Goal: Download file/media

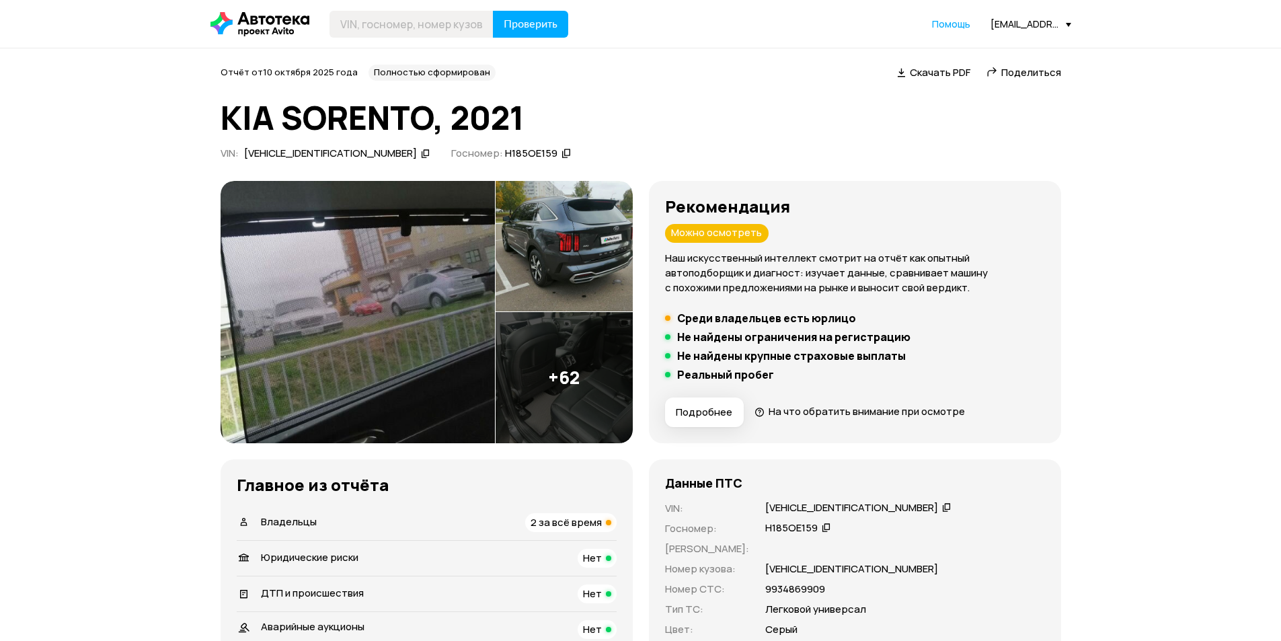
click at [811, 506] on div "[VEHICLE_IDENTIFICATION_NUMBER]" at bounding box center [851, 508] width 173 height 14
click at [935, 67] on span "Скачать PDF" at bounding box center [940, 72] width 61 height 14
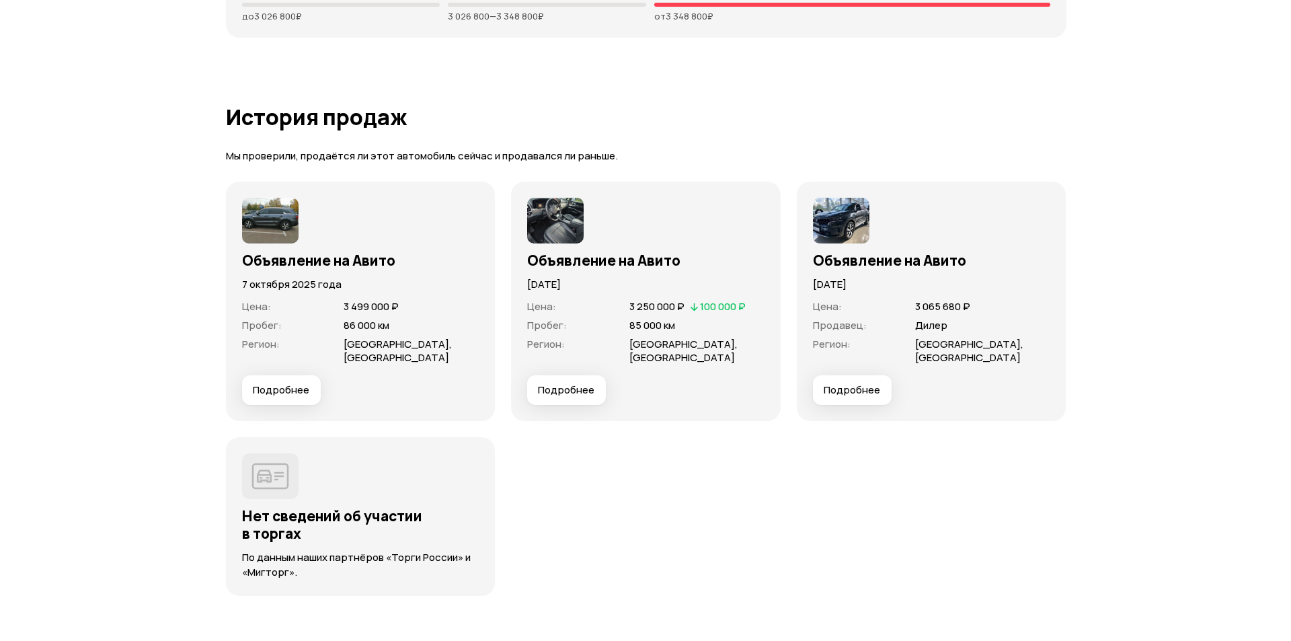
scroll to position [3587, 0]
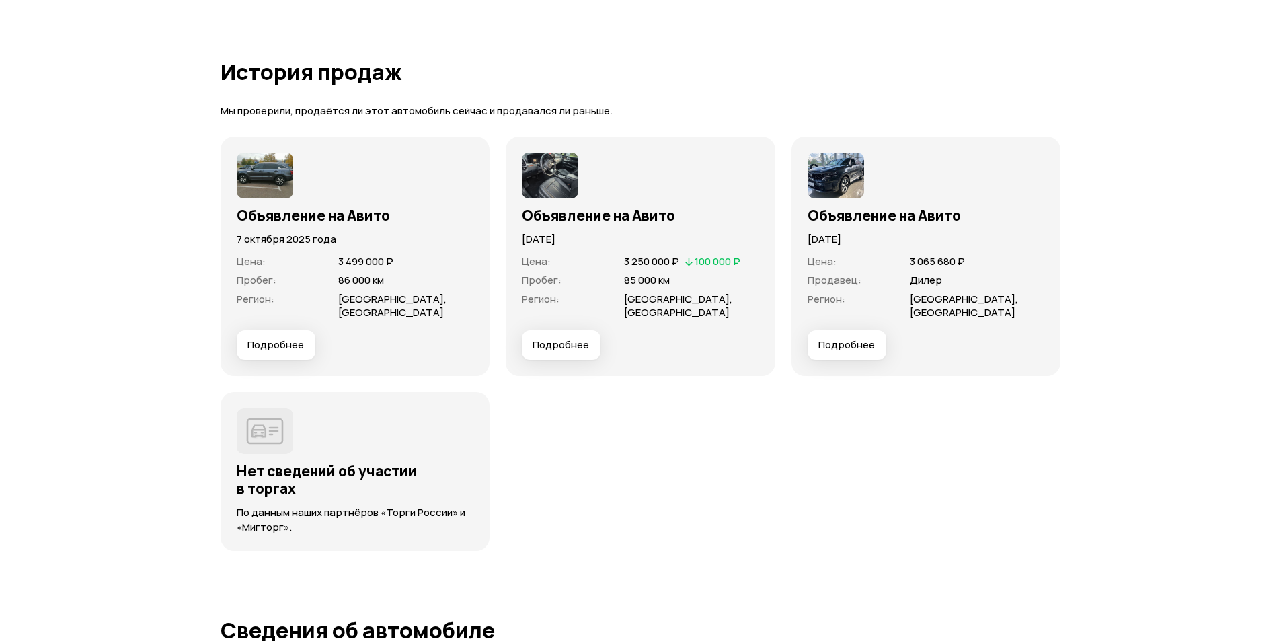
click at [572, 348] on span "Подробнее" at bounding box center [561, 344] width 56 height 13
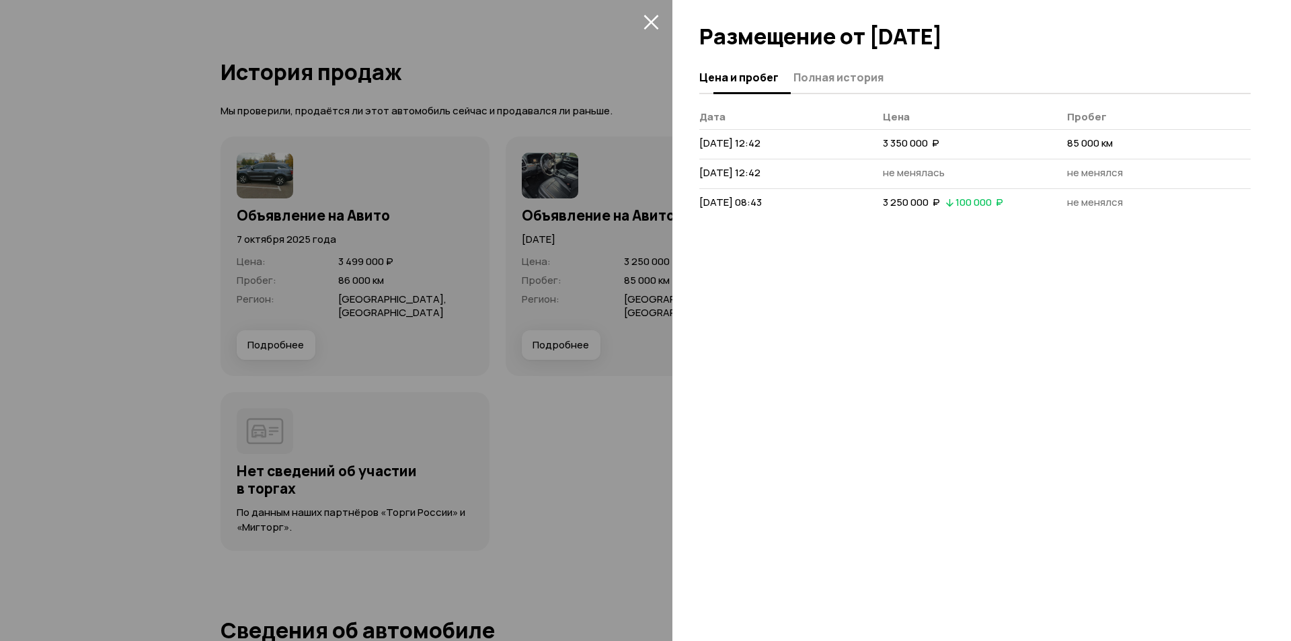
click at [824, 84] on button "Полная история" at bounding box center [837, 77] width 94 height 26
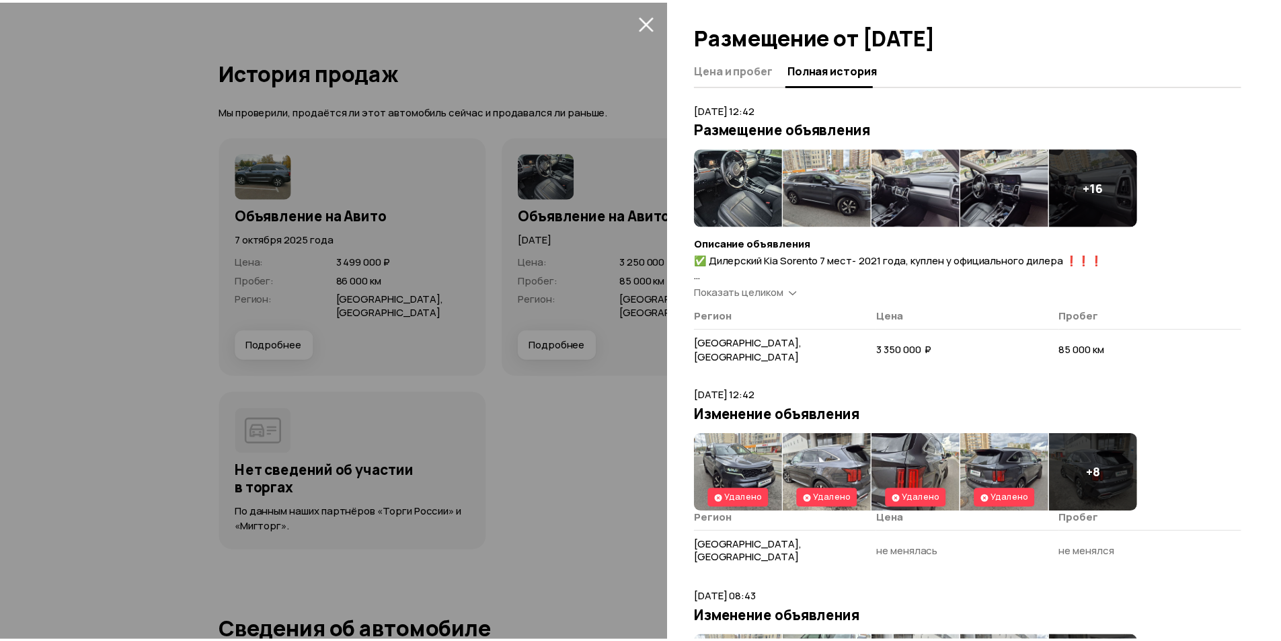
scroll to position [0, 0]
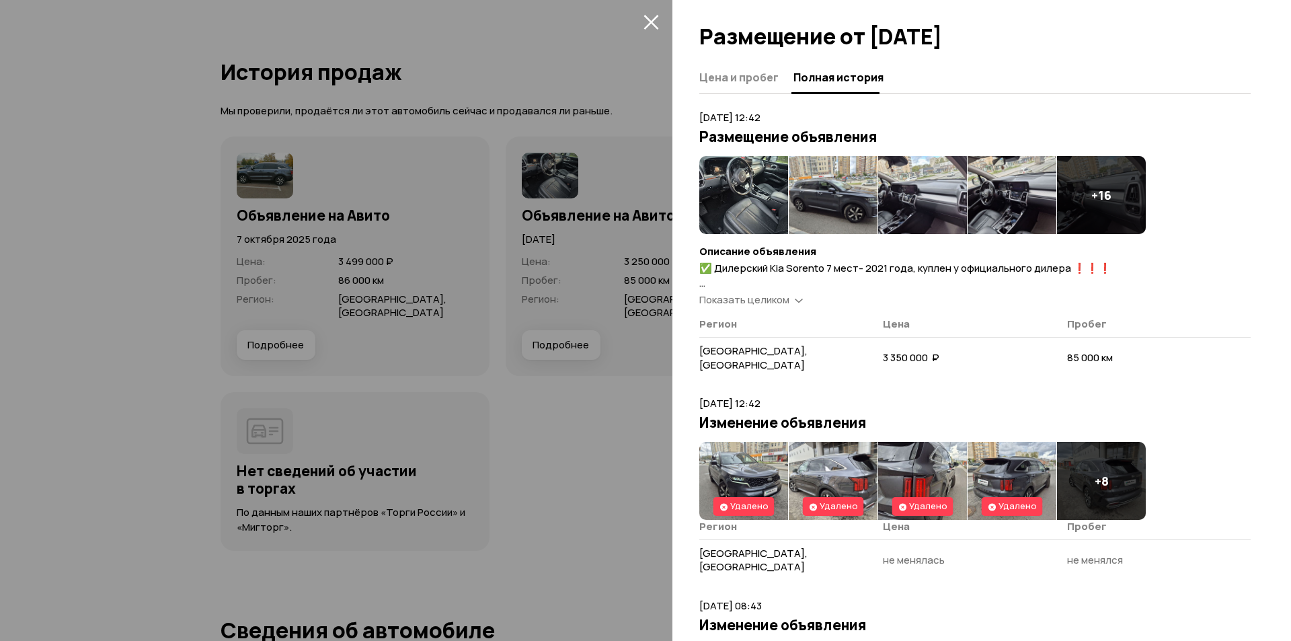
click at [732, 83] on span "Цена и пробег" at bounding box center [738, 77] width 79 height 13
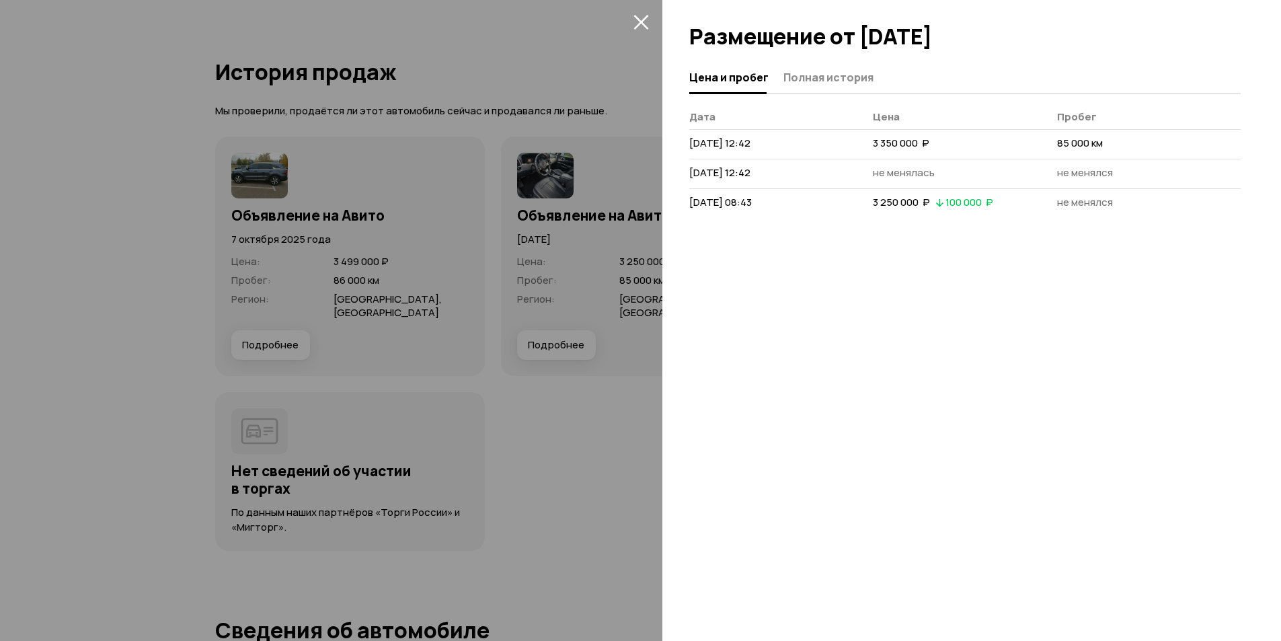
click at [931, 279] on div "Цена и пробег Полная история Дата Цена Пробег [DATE] 12:42 3 350 000  ₽ 85 000 …" at bounding box center [971, 351] width 619 height 579
click at [636, 24] on icon "закрыть" at bounding box center [640, 21] width 15 height 15
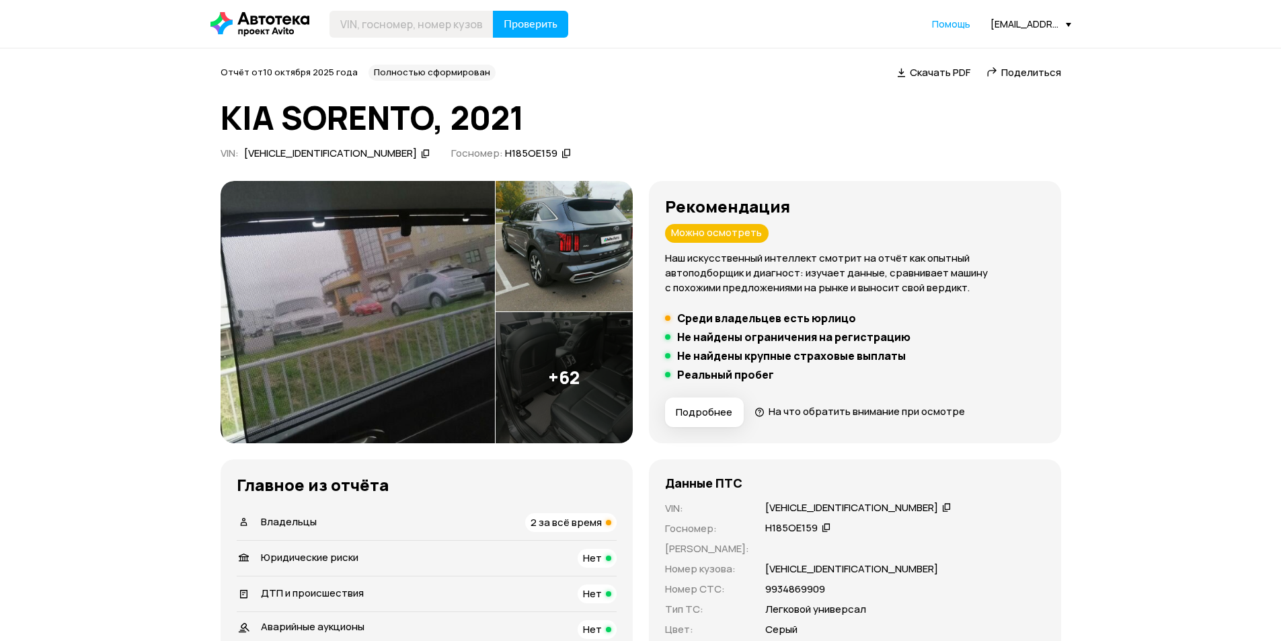
click at [807, 507] on div "[VEHICLE_IDENTIFICATION_NUMBER]" at bounding box center [851, 508] width 173 height 14
click at [665, 99] on div "Отчёт от [DATE] Полностью сформирован   Скачать PDF   Поделиться KIA SORENTO, 2…" at bounding box center [641, 115] width 841 height 100
